Goal: Information Seeking & Learning: Check status

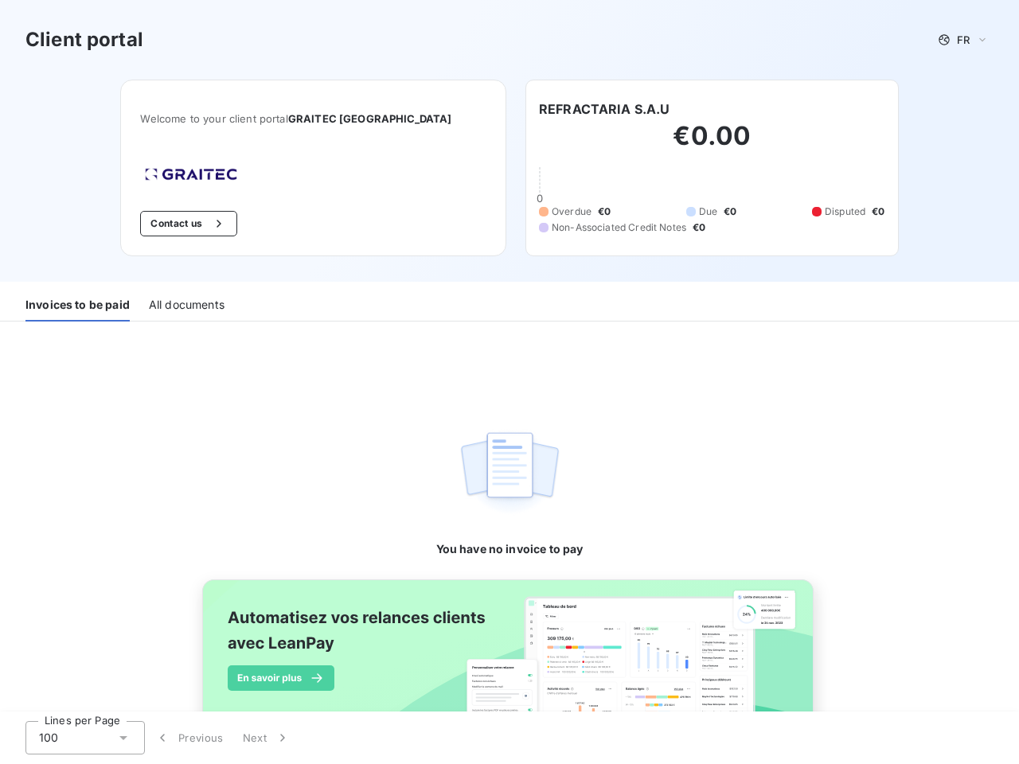
click at [509, 382] on div "You have no invoice to pay" at bounding box center [509, 441] width 147 height 239
click at [957, 40] on span "FR" at bounding box center [963, 39] width 13 height 13
click at [220, 224] on button "Contact us" at bounding box center [188, 223] width 96 height 25
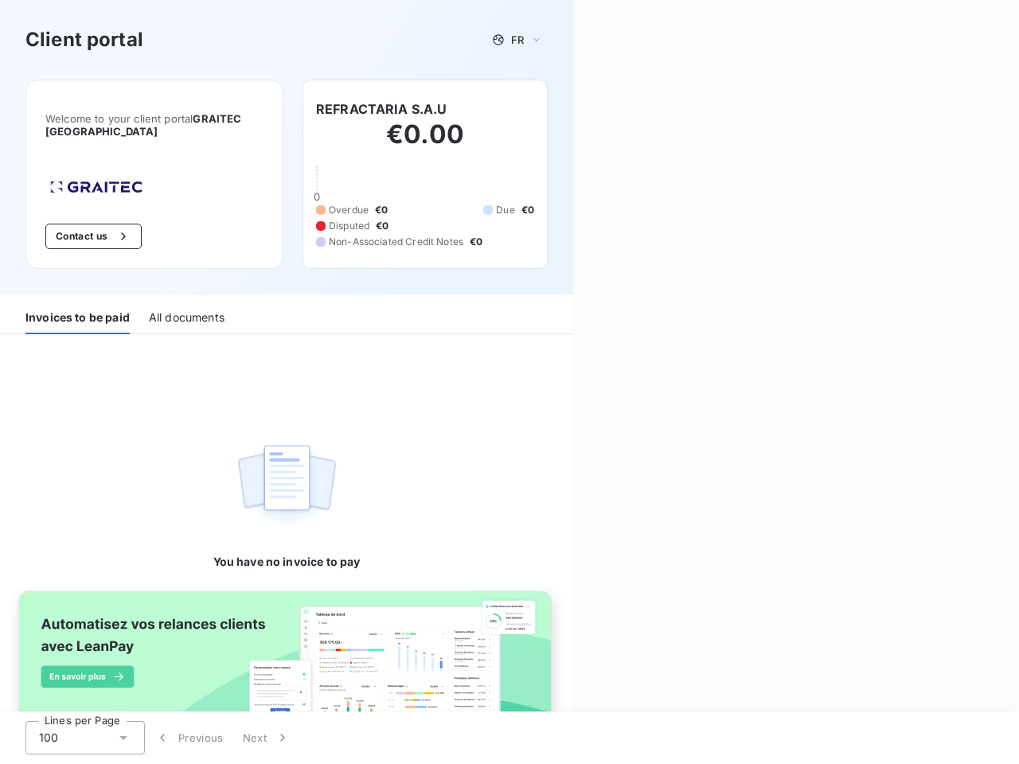
click at [598, 109] on div "Contact us Fill out the form below, and a member of our team will get back to y…" at bounding box center [796, 382] width 446 height 764
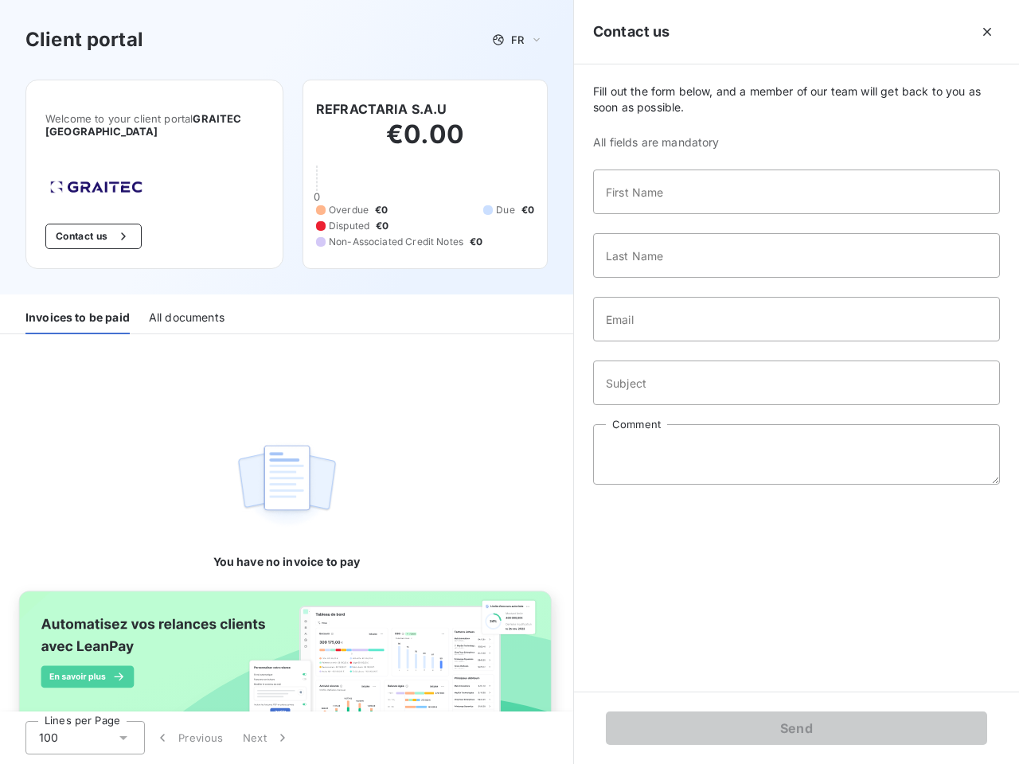
click at [77, 305] on div "Invoices to be paid" at bounding box center [77, 317] width 104 height 33
click at [185, 305] on div "All documents" at bounding box center [187, 317] width 76 height 33
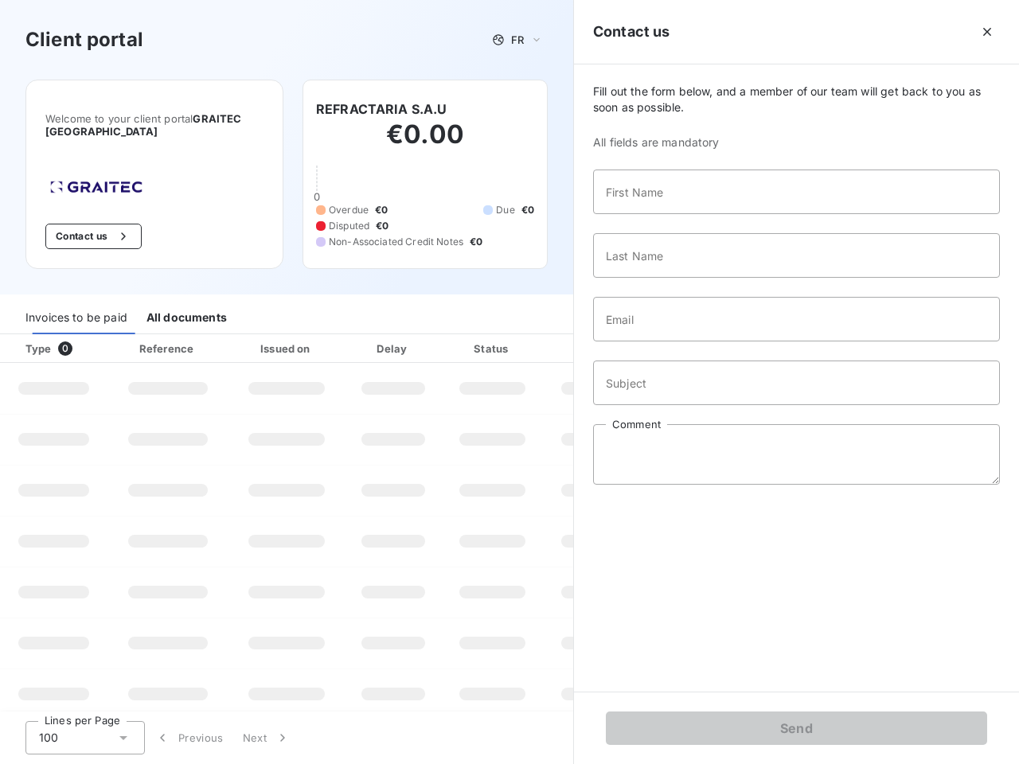
click at [85, 738] on div "100" at bounding box center [84, 737] width 119 height 33
